Goal: Task Accomplishment & Management: Manage account settings

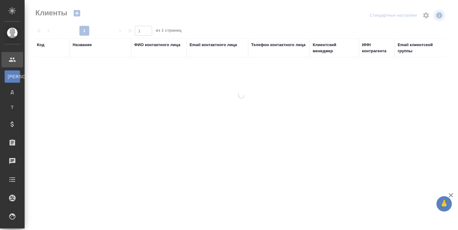
select select "RU"
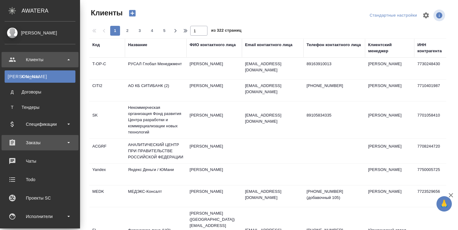
scroll to position [62, 0]
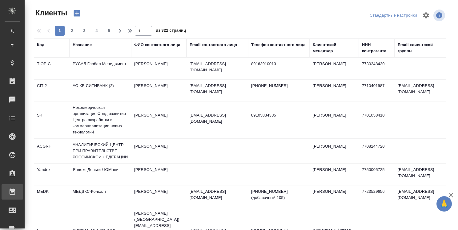
click at [12, 188] on div "Работы" at bounding box center [4, 191] width 15 height 9
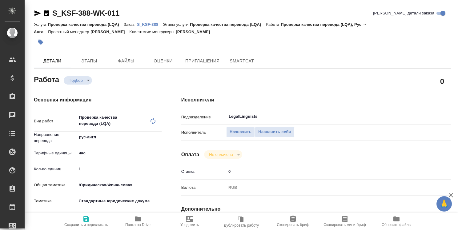
type textarea "x"
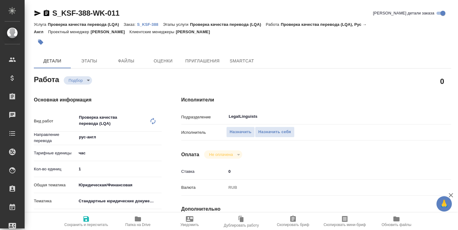
type textarea "x"
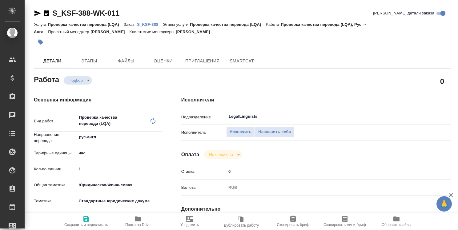
type textarea "x"
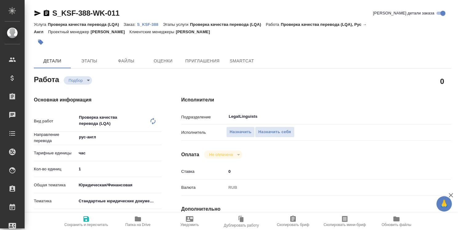
type textarea "x"
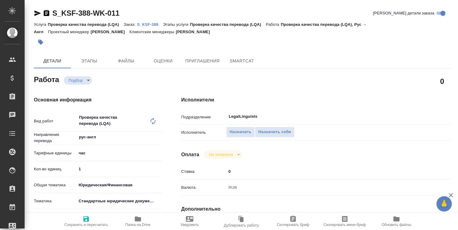
type textarea "x"
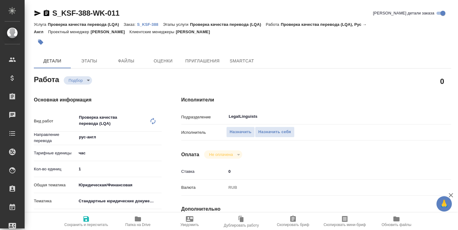
type textarea "x"
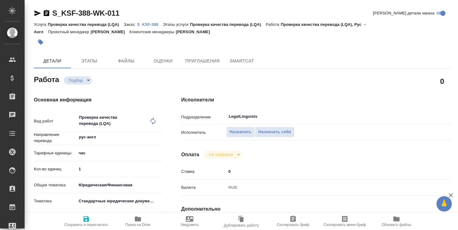
click at [149, 23] on p "S_KSF-388" at bounding box center [150, 24] width 26 height 5
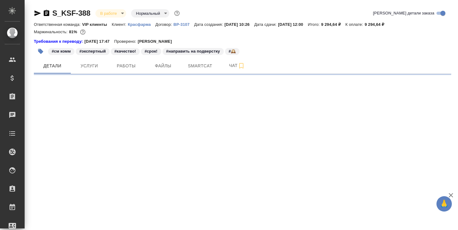
select select "RU"
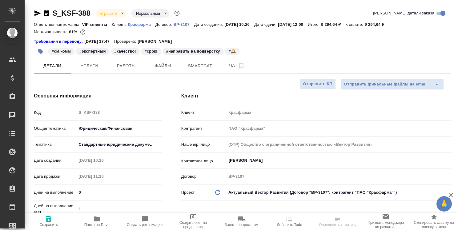
type textarea "x"
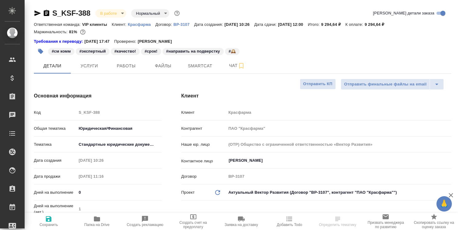
type textarea "x"
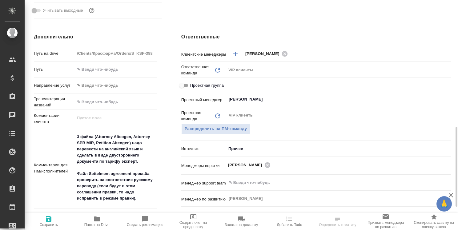
scroll to position [308, 0]
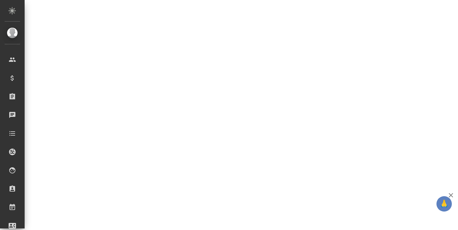
select select "RU"
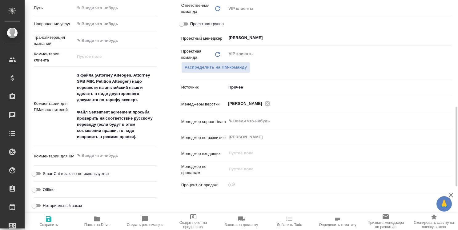
type textarea "x"
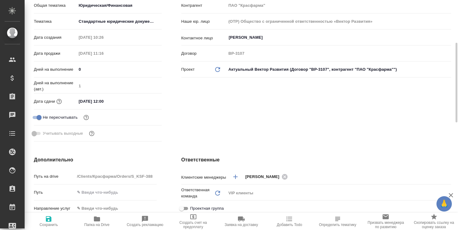
scroll to position [0, 0]
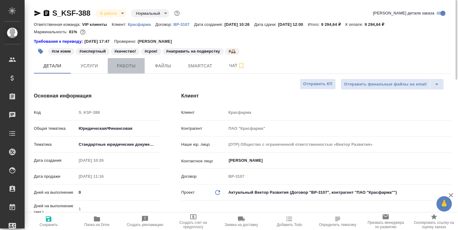
click at [121, 67] on span "Работы" at bounding box center [126, 66] width 30 height 8
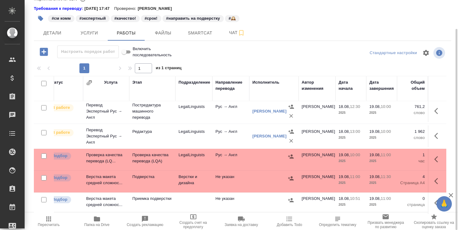
scroll to position [31, 0]
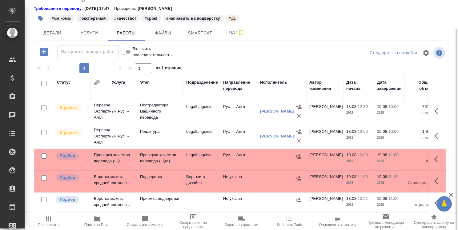
click at [97, 220] on icon "button" at bounding box center [97, 219] width 6 height 5
click at [54, 37] on button "Детали" at bounding box center [52, 32] width 37 height 15
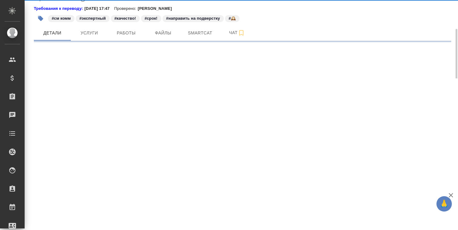
select select "RU"
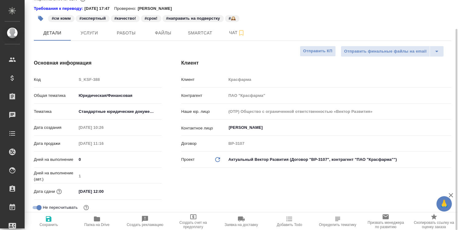
type textarea "x"
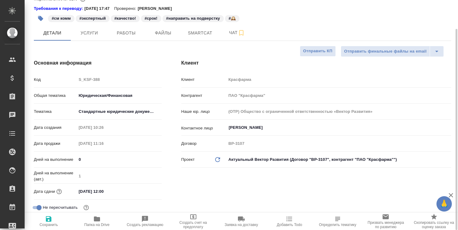
type textarea "x"
click at [123, 33] on span "Работы" at bounding box center [126, 33] width 30 height 8
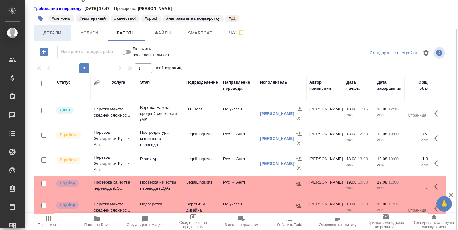
click at [58, 31] on span "Детали" at bounding box center [53, 33] width 30 height 8
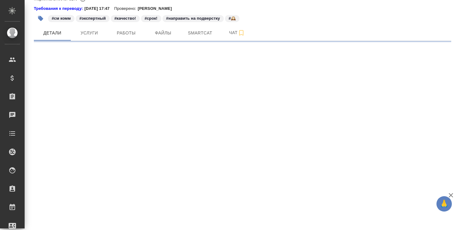
select select "RU"
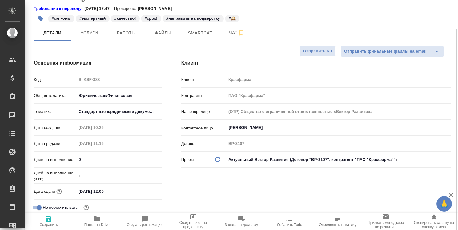
type textarea "x"
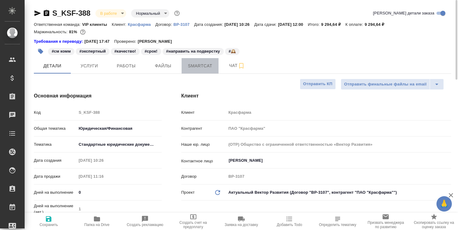
click at [202, 67] on span "Smartcat" at bounding box center [200, 66] width 30 height 8
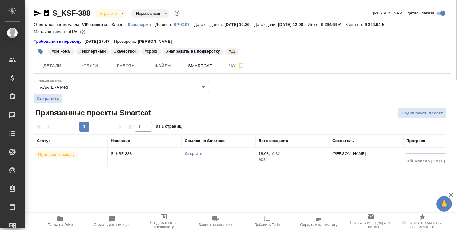
click at [193, 153] on link "Открыть" at bounding box center [194, 153] width 18 height 5
click at [194, 154] on link "Открыть" at bounding box center [194, 153] width 18 height 5
click at [198, 155] on link "Открыть" at bounding box center [194, 153] width 18 height 5
click at [50, 65] on span "Детали" at bounding box center [53, 66] width 30 height 8
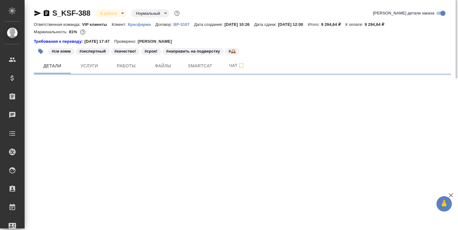
select select "RU"
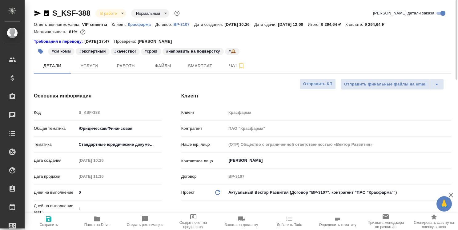
type textarea "x"
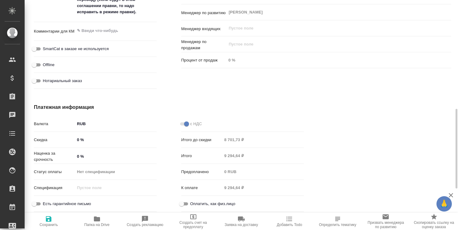
scroll to position [340, 0]
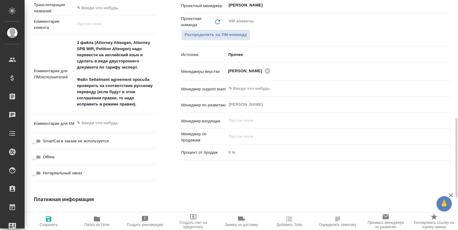
type textarea "x"
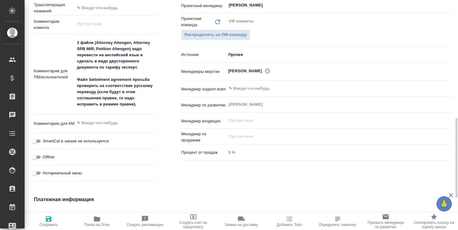
type textarea "x"
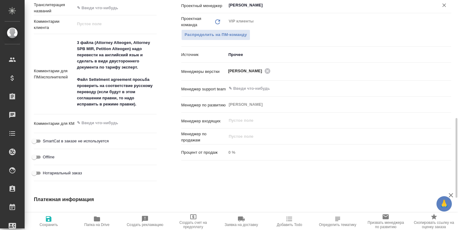
type textarea "x"
click at [145, 105] on textarea "3 файла (Attorney Alteogen, Attorney SPB MIR, Petition Alteogen) надо перевести…" at bounding box center [115, 74] width 81 height 72
type textarea "x"
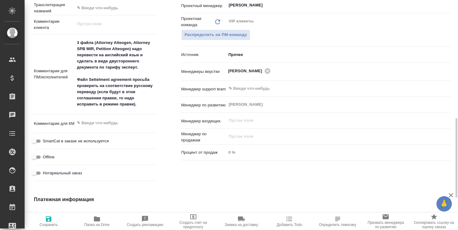
type textarea "x"
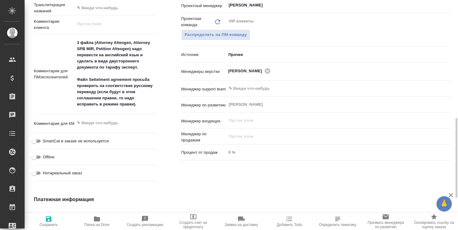
type textarea "x"
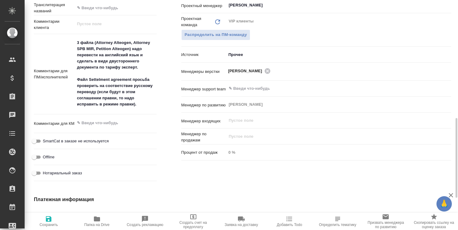
type textarea "x"
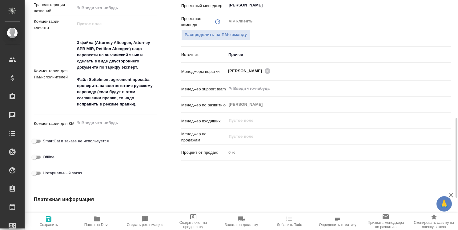
type textarea "x"
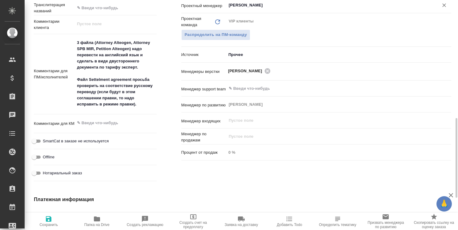
type textarea "x"
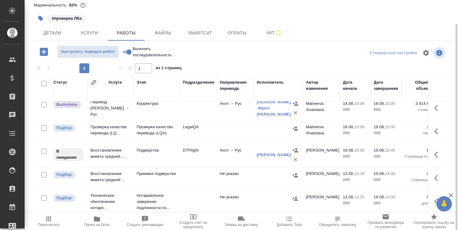
scroll to position [31, 0]
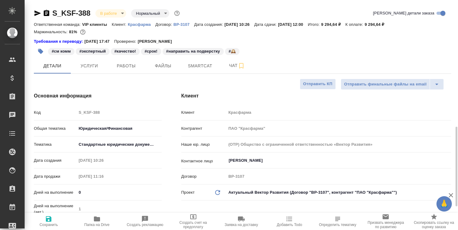
select select "RU"
click at [122, 63] on span "Работы" at bounding box center [126, 66] width 30 height 8
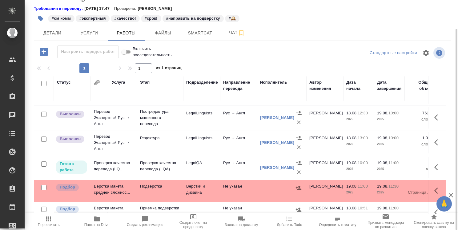
scroll to position [31, 0]
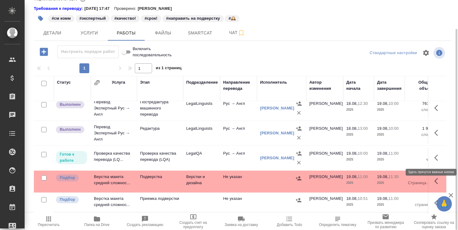
click at [431, 156] on button "button" at bounding box center [438, 158] width 15 height 15
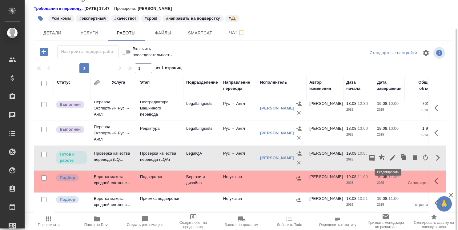
click at [389, 156] on icon "button" at bounding box center [392, 157] width 7 height 7
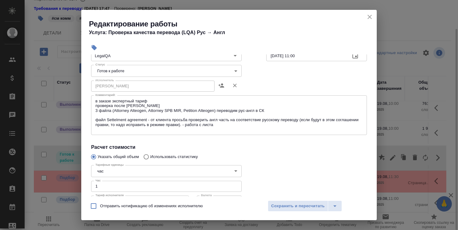
scroll to position [123, 0]
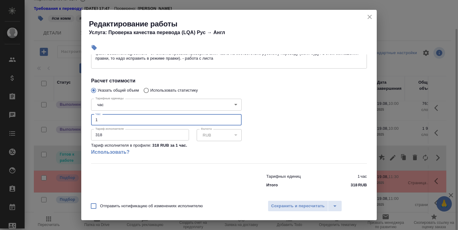
click at [173, 124] on input "1" at bounding box center [166, 120] width 151 height 11
type input "1.6"
click at [304, 205] on span "Сохранить и пересчитать" at bounding box center [298, 206] width 54 height 7
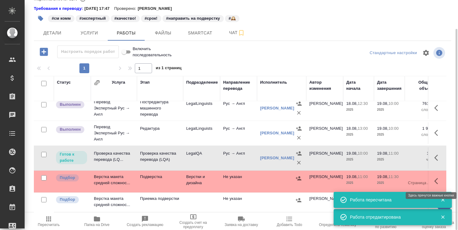
click at [434, 178] on icon "button" at bounding box center [437, 181] width 7 height 7
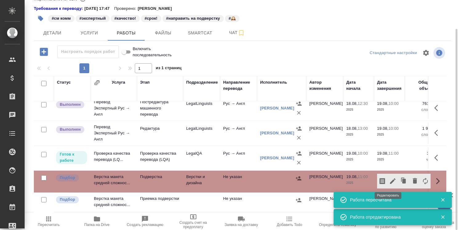
click at [390, 180] on icon "button" at bounding box center [393, 182] width 6 height 6
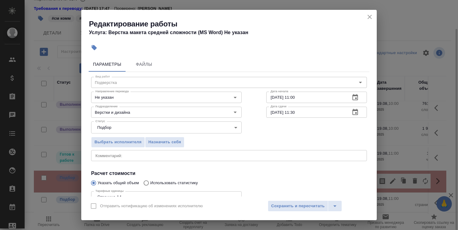
click at [370, 15] on icon "close" at bounding box center [369, 16] width 7 height 7
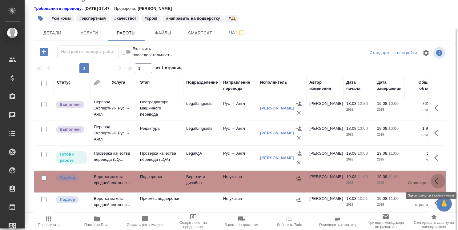
click at [435, 179] on icon "button" at bounding box center [437, 181] width 7 height 7
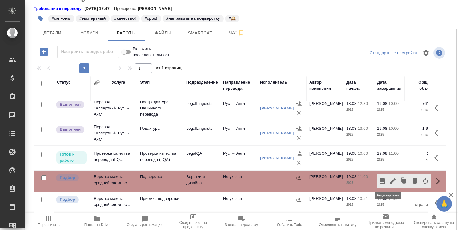
click at [389, 181] on icon "button" at bounding box center [392, 181] width 7 height 7
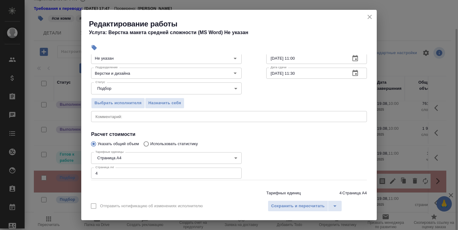
scroll to position [59, 0]
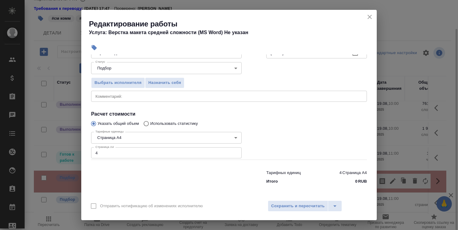
click at [369, 16] on icon "close" at bounding box center [370, 17] width 4 height 4
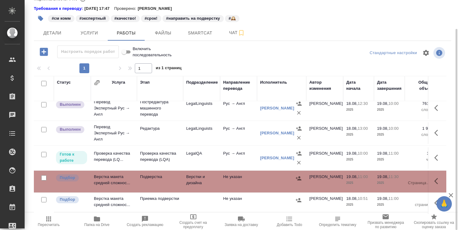
click at [434, 155] on icon "button" at bounding box center [436, 158] width 4 height 6
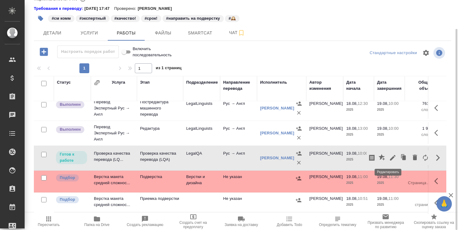
click at [390, 155] on icon "button" at bounding box center [393, 158] width 6 height 6
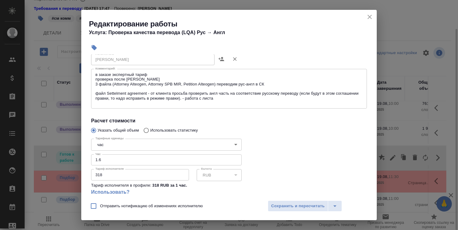
scroll to position [92, 0]
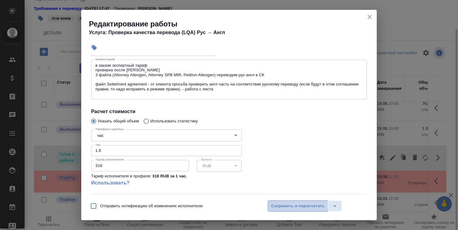
click at [291, 203] on span "Сохранить и пересчитать" at bounding box center [298, 206] width 54 height 7
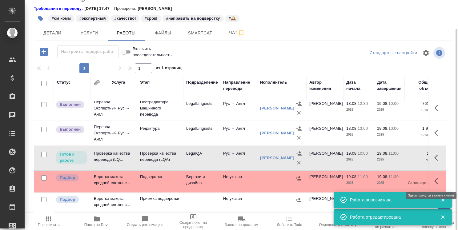
click at [434, 178] on icon "button" at bounding box center [437, 181] width 7 height 7
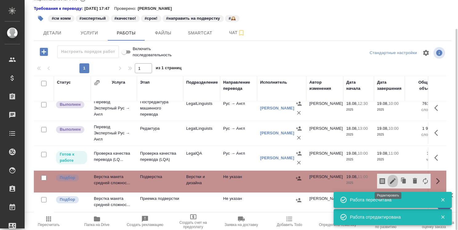
click at [389, 180] on icon "button" at bounding box center [392, 181] width 7 height 7
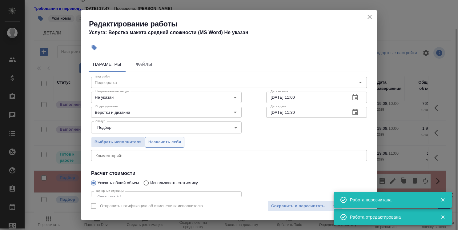
click at [164, 142] on span "Назначить себя" at bounding box center [164, 142] width 33 height 7
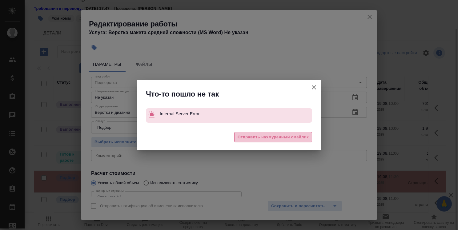
click at [279, 138] on span "Отправить нахмуренный смайлик" at bounding box center [273, 137] width 71 height 7
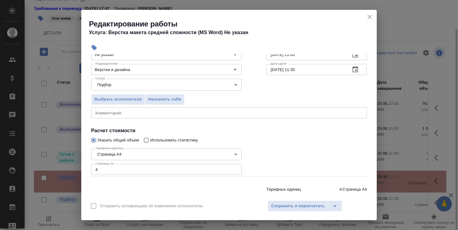
scroll to position [59, 0]
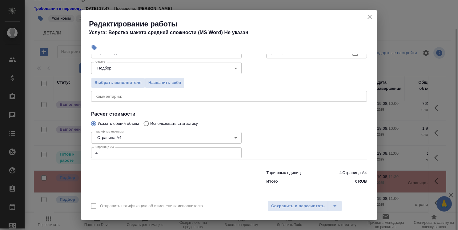
click at [369, 18] on icon "close" at bounding box center [369, 16] width 7 height 7
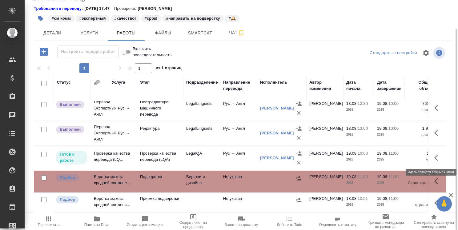
click at [431, 154] on button "button" at bounding box center [438, 158] width 15 height 15
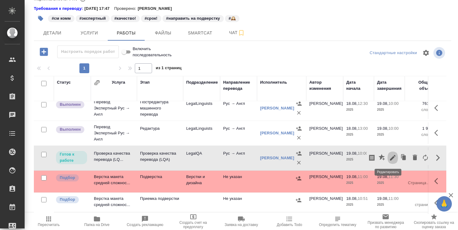
click at [392, 156] on button "button" at bounding box center [393, 158] width 10 height 15
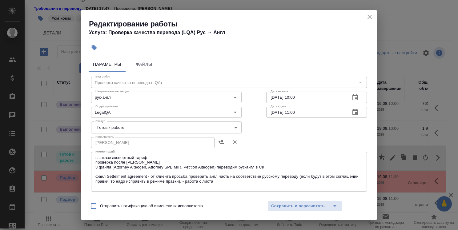
click at [208, 126] on body "🙏 .cls-1 fill:#fff; AWATERA Strelnikova Olga Клиенты Спецификации Заказы 0 Чаты…" at bounding box center [229, 115] width 458 height 230
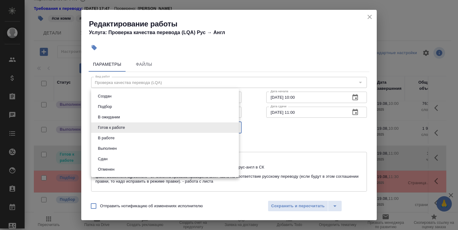
click at [198, 155] on li "Сдан" at bounding box center [165, 159] width 148 height 10
type input "closed"
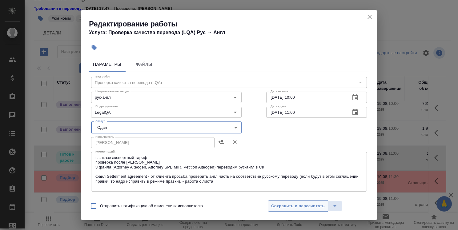
click at [301, 204] on span "Сохранить и пересчитать" at bounding box center [298, 206] width 54 height 7
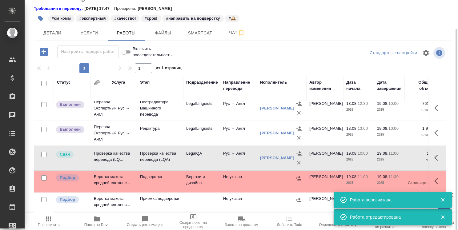
click at [354, 158] on p "2025" at bounding box center [358, 160] width 25 height 6
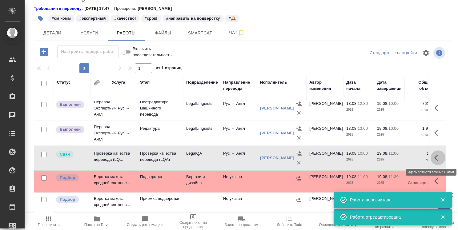
click at [436, 156] on icon "button" at bounding box center [437, 157] width 7 height 7
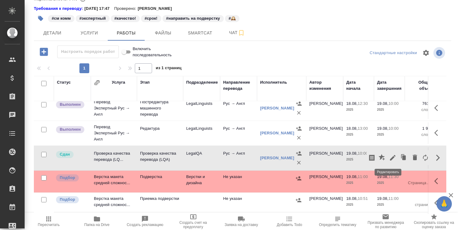
click at [390, 159] on icon "button" at bounding box center [393, 158] width 6 height 6
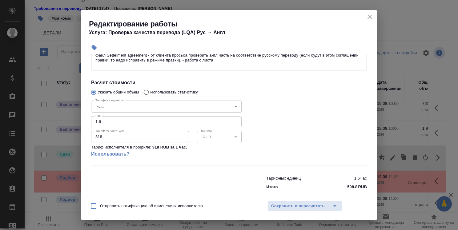
scroll to position [123, 0]
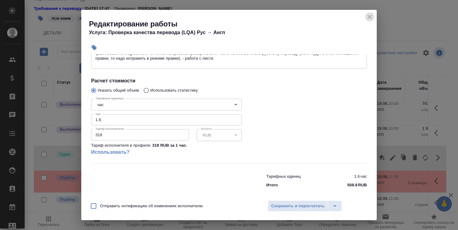
click at [371, 17] on icon "close" at bounding box center [369, 16] width 7 height 7
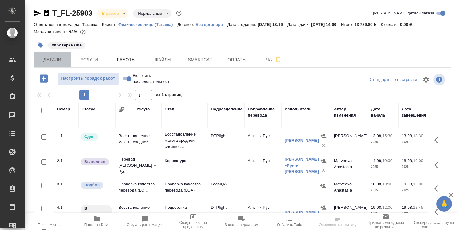
click at [49, 59] on span "Детали" at bounding box center [53, 60] width 30 height 8
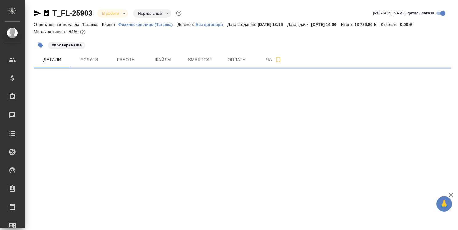
select select "RU"
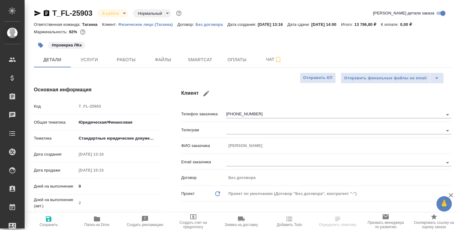
type textarea "x"
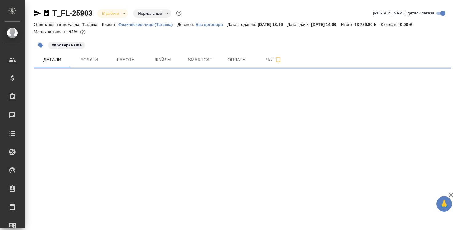
select select "RU"
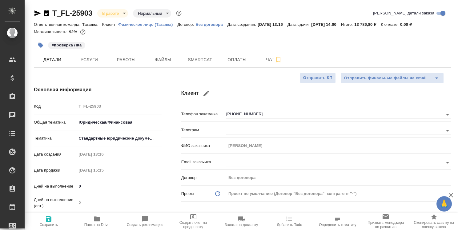
type textarea "x"
click at [133, 59] on span "Работы" at bounding box center [126, 60] width 30 height 8
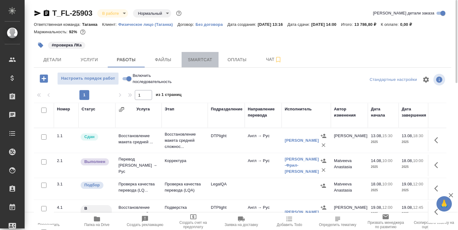
click at [204, 60] on span "Smartcat" at bounding box center [200, 60] width 30 height 8
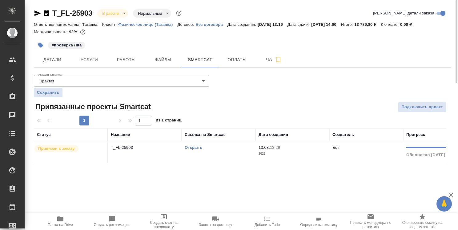
click at [201, 147] on link "Открыть" at bounding box center [194, 147] width 18 height 5
click at [189, 147] on link "Открыть" at bounding box center [194, 147] width 18 height 5
click at [61, 218] on icon "button" at bounding box center [60, 219] width 6 height 5
click at [50, 62] on span "Детали" at bounding box center [53, 60] width 30 height 8
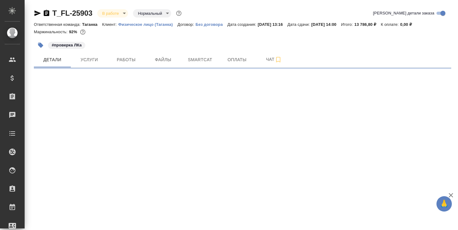
select select "RU"
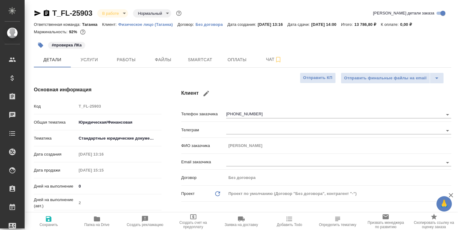
type textarea "x"
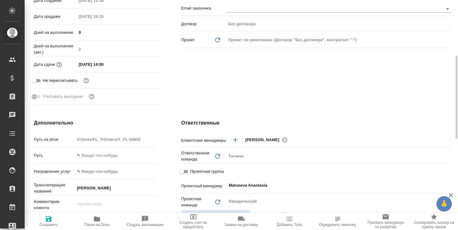
type textarea "x"
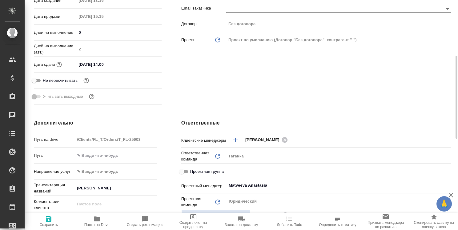
type textarea "x"
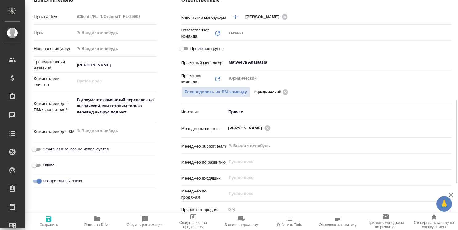
scroll to position [62, 0]
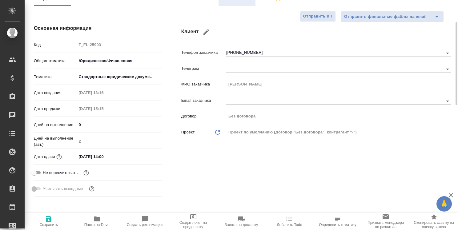
type textarea "x"
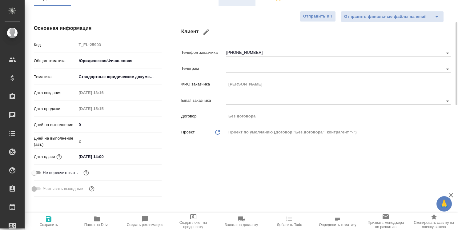
type textarea "x"
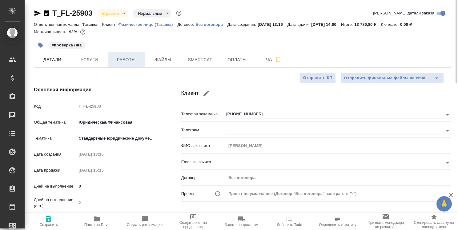
click at [127, 60] on span "Работы" at bounding box center [126, 60] width 30 height 8
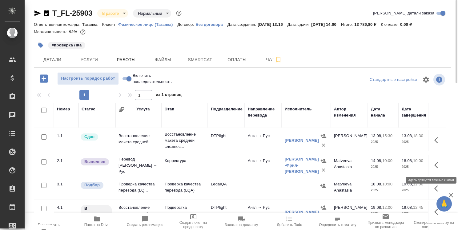
click at [431, 163] on button "button" at bounding box center [438, 165] width 15 height 15
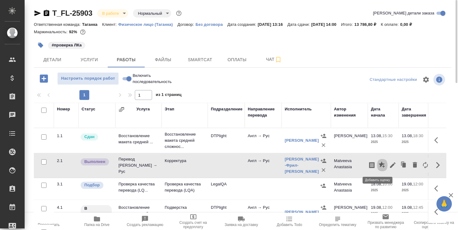
click at [379, 163] on icon "button" at bounding box center [382, 165] width 6 height 6
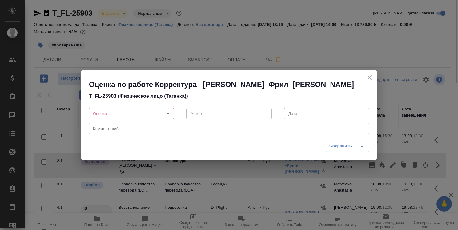
click at [168, 114] on body "🙏 .cls-1 fill:#fff; AWATERA Strelnikova Olga Клиенты Спецификации Заказы 0 Чаты…" at bounding box center [229, 115] width 458 height 230
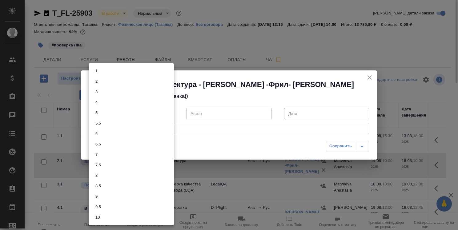
click at [150, 177] on li "8" at bounding box center [131, 176] width 85 height 10
type input "8"
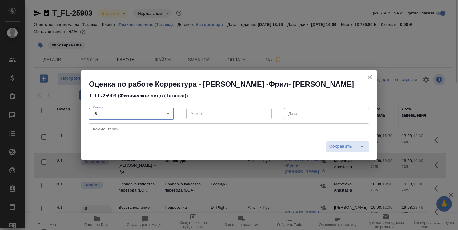
click at [344, 145] on span "Сохранить" at bounding box center [340, 146] width 22 height 7
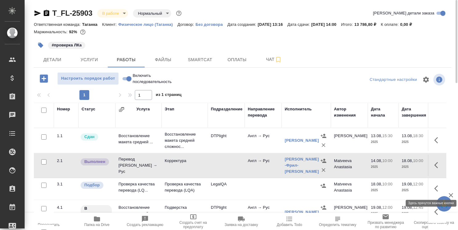
click at [434, 190] on icon "button" at bounding box center [437, 188] width 7 height 7
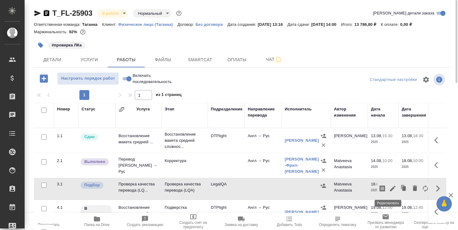
click at [389, 187] on icon "button" at bounding box center [392, 188] width 7 height 7
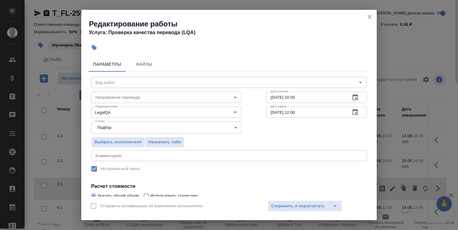
type input "Проверка качества перевода (LQA)"
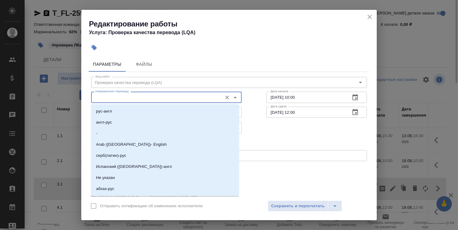
click at [175, 101] on input "Направление перевода" at bounding box center [156, 97] width 126 height 7
click at [175, 122] on li "англ-рус" at bounding box center [165, 122] width 148 height 11
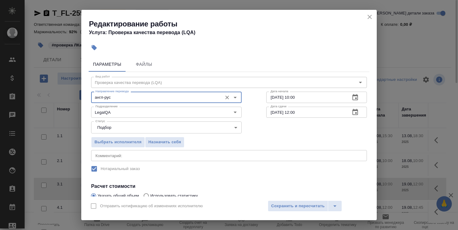
type input "англ-рус"
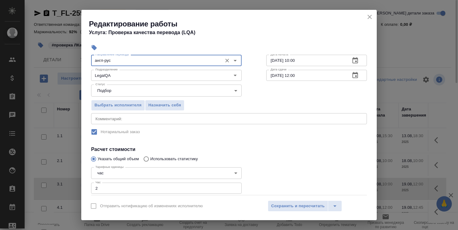
scroll to position [62, 0]
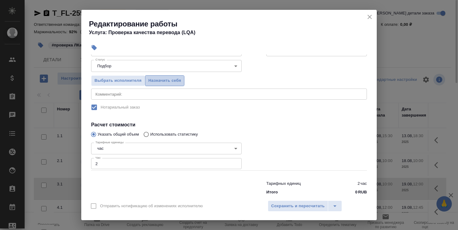
click at [173, 82] on span "Назначить себя" at bounding box center [164, 80] width 33 height 7
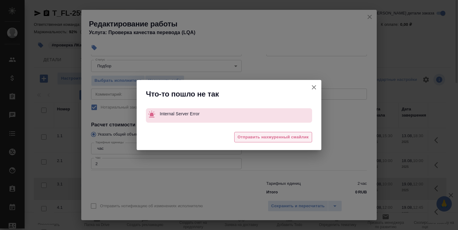
click at [265, 137] on span "Отправить нахмуренный смайлик" at bounding box center [273, 137] width 71 height 7
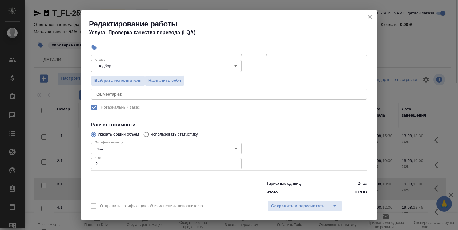
click at [118, 164] on input "2" at bounding box center [166, 163] width 151 height 11
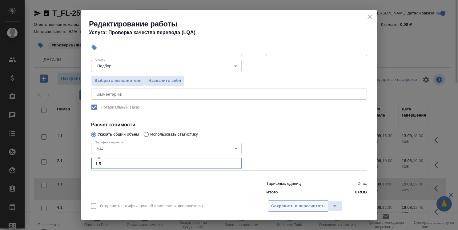
type input "1.5"
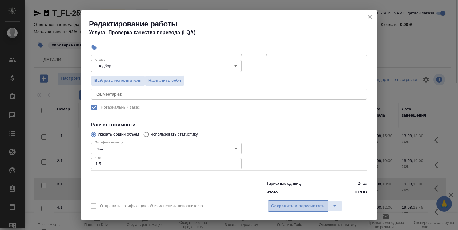
click at [308, 206] on span "Сохранить и пересчитать" at bounding box center [298, 206] width 54 height 7
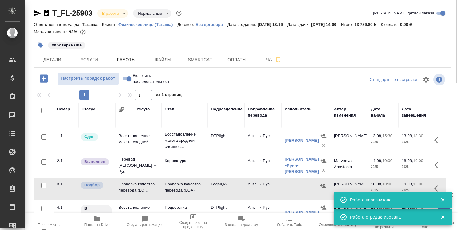
click at [441, 198] on icon "button" at bounding box center [443, 200] width 6 height 6
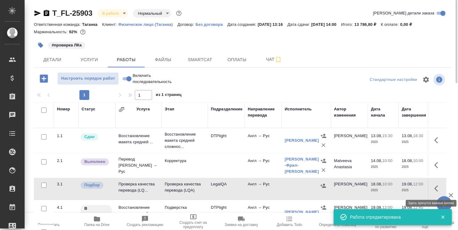
click at [434, 187] on icon "button" at bounding box center [437, 188] width 7 height 7
click at [389, 187] on icon "button" at bounding box center [392, 188] width 7 height 7
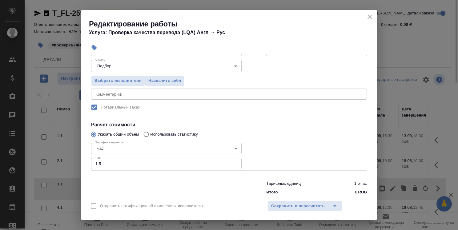
click at [106, 163] on input "1.5" at bounding box center [166, 163] width 151 height 11
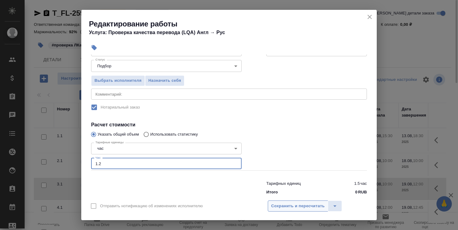
type input "1.2"
click at [303, 204] on span "Сохранить и пересчитать" at bounding box center [298, 206] width 54 height 7
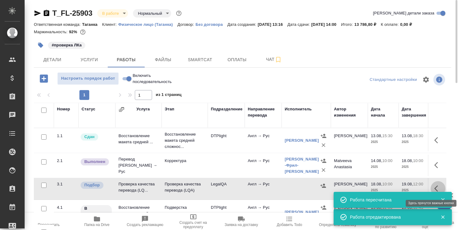
click at [434, 186] on icon "button" at bounding box center [437, 188] width 7 height 7
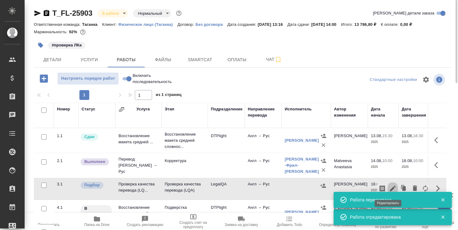
click at [390, 187] on icon "button" at bounding box center [393, 189] width 6 height 6
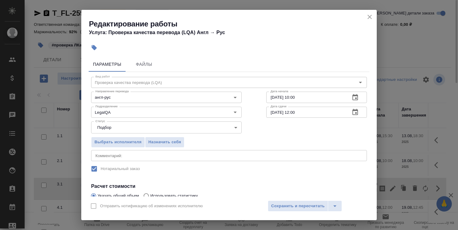
click at [182, 125] on body "🙏 .cls-1 fill:#fff; AWATERA Strelnikova Olga Клиенты Спецификации Заказы 0 Чаты…" at bounding box center [229, 115] width 458 height 230
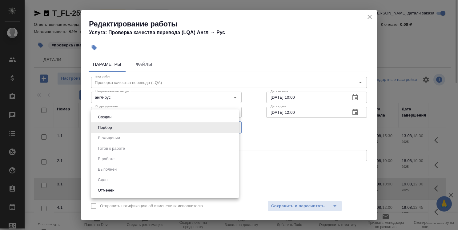
click at [293, 137] on div at bounding box center [229, 115] width 458 height 230
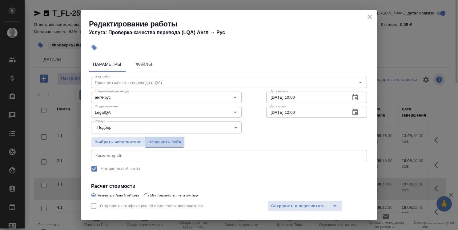
click at [170, 143] on span "Назначить себя" at bounding box center [164, 142] width 33 height 7
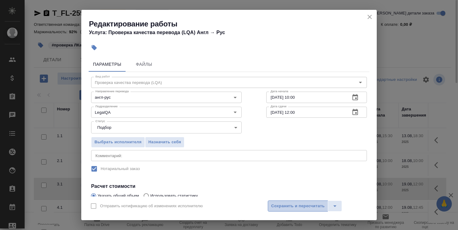
click at [302, 207] on span "Сохранить и пересчитать" at bounding box center [298, 206] width 54 height 7
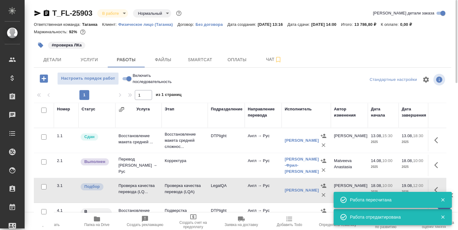
click at [441, 199] on icon "button" at bounding box center [442, 200] width 3 height 3
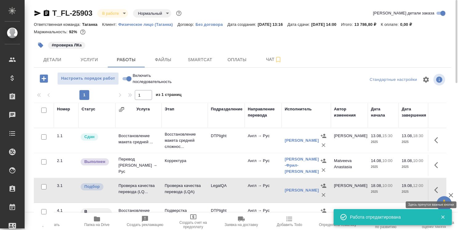
click at [434, 190] on icon "button" at bounding box center [437, 190] width 7 height 7
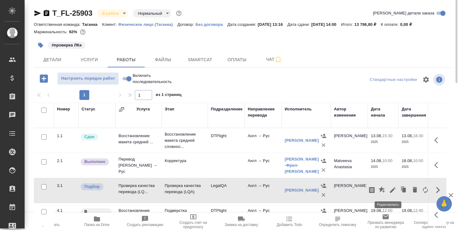
click at [389, 189] on icon "button" at bounding box center [392, 190] width 7 height 7
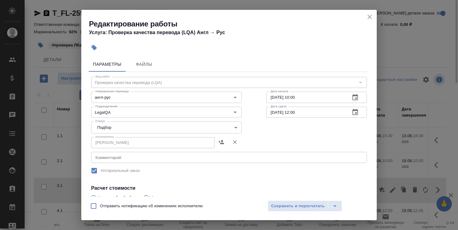
click at [197, 128] on body "🙏 .cls-1 fill:#fff; AWATERA Strelnikova Olga Клиенты Спецификации Заказы 0 Чаты…" at bounding box center [229, 115] width 458 height 230
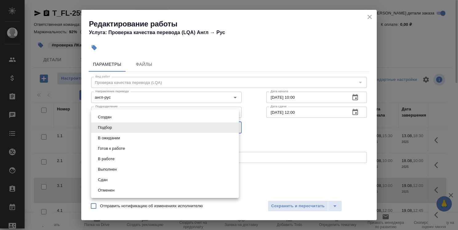
click at [174, 180] on li "Сдан" at bounding box center [165, 180] width 148 height 10
type input "closed"
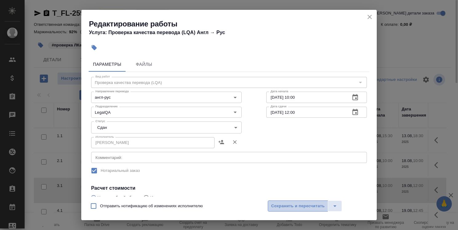
click at [288, 207] on span "Сохранить и пересчитать" at bounding box center [298, 206] width 54 height 7
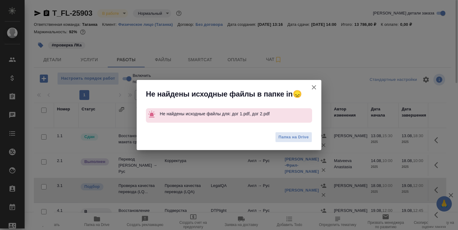
click at [313, 89] on icon "button" at bounding box center [313, 87] width 7 height 7
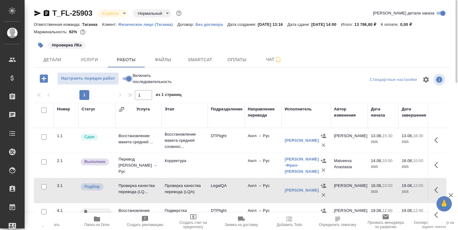
click at [123, 80] on input "Включить последовательность" at bounding box center [129, 78] width 22 height 7
checkbox input "true"
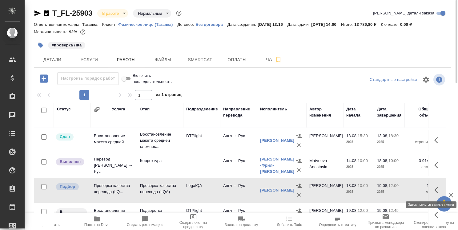
click at [434, 189] on icon "button" at bounding box center [437, 190] width 7 height 7
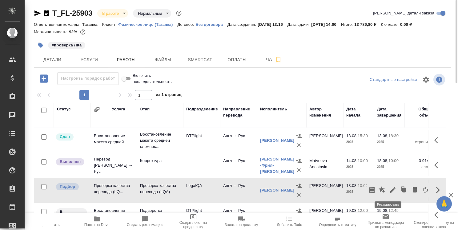
click at [389, 189] on icon "button" at bounding box center [392, 190] width 7 height 7
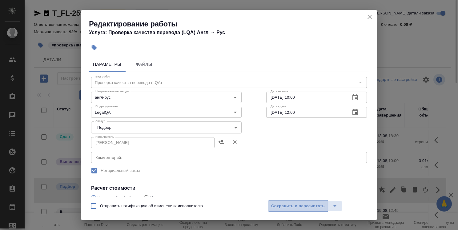
click at [304, 206] on span "Сохранить и пересчитать" at bounding box center [298, 206] width 54 height 7
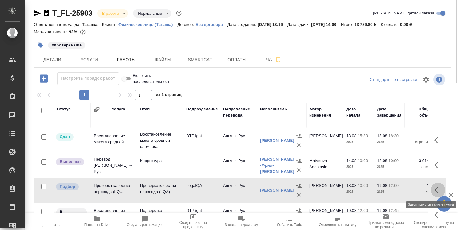
click at [434, 188] on icon "button" at bounding box center [436, 190] width 4 height 6
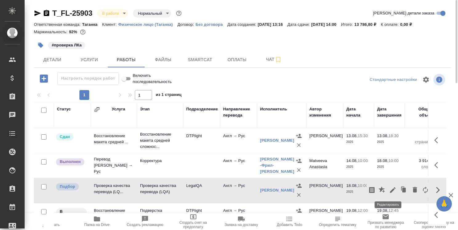
click at [389, 190] on icon "button" at bounding box center [392, 190] width 7 height 7
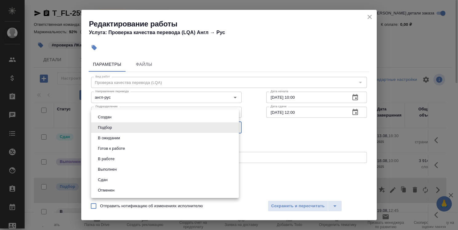
click at [197, 127] on body "🙏 .cls-1 fill:#fff; AWATERA Strelnikova Olga Клиенты Спецификации Заказы 0 Чаты…" at bounding box center [229, 115] width 458 height 230
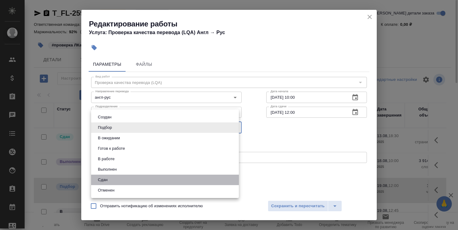
click at [173, 179] on li "Сдан" at bounding box center [165, 180] width 148 height 10
type input "closed"
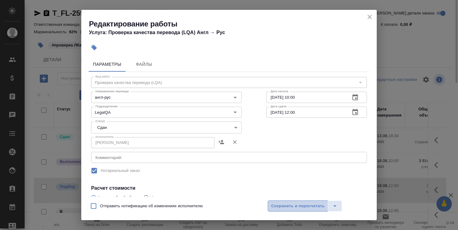
click at [297, 204] on span "Сохранить и пересчитать" at bounding box center [298, 206] width 54 height 7
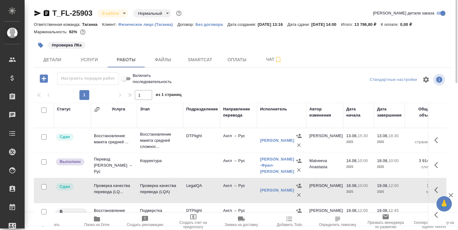
click at [220, 38] on div "#проверка ЛКа" at bounding box center [173, 45] width 278 height 14
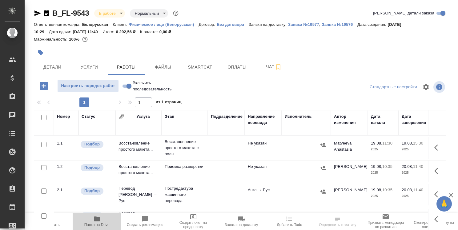
click at [97, 219] on icon "button" at bounding box center [97, 219] width 6 height 5
